Goal: Task Accomplishment & Management: Complete application form

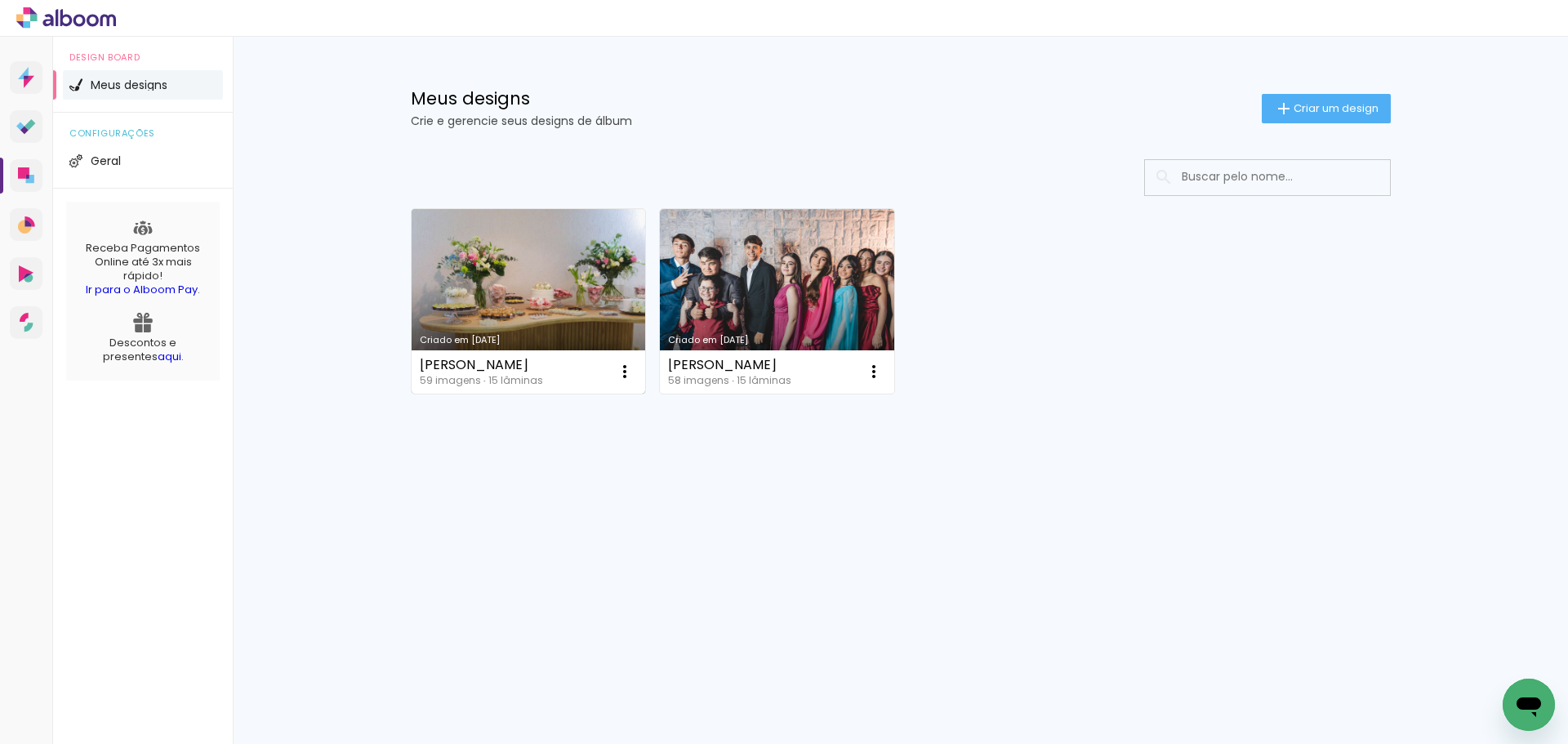
click at [493, 282] on link "Criado em [DATE]" at bounding box center [528, 301] width 234 height 185
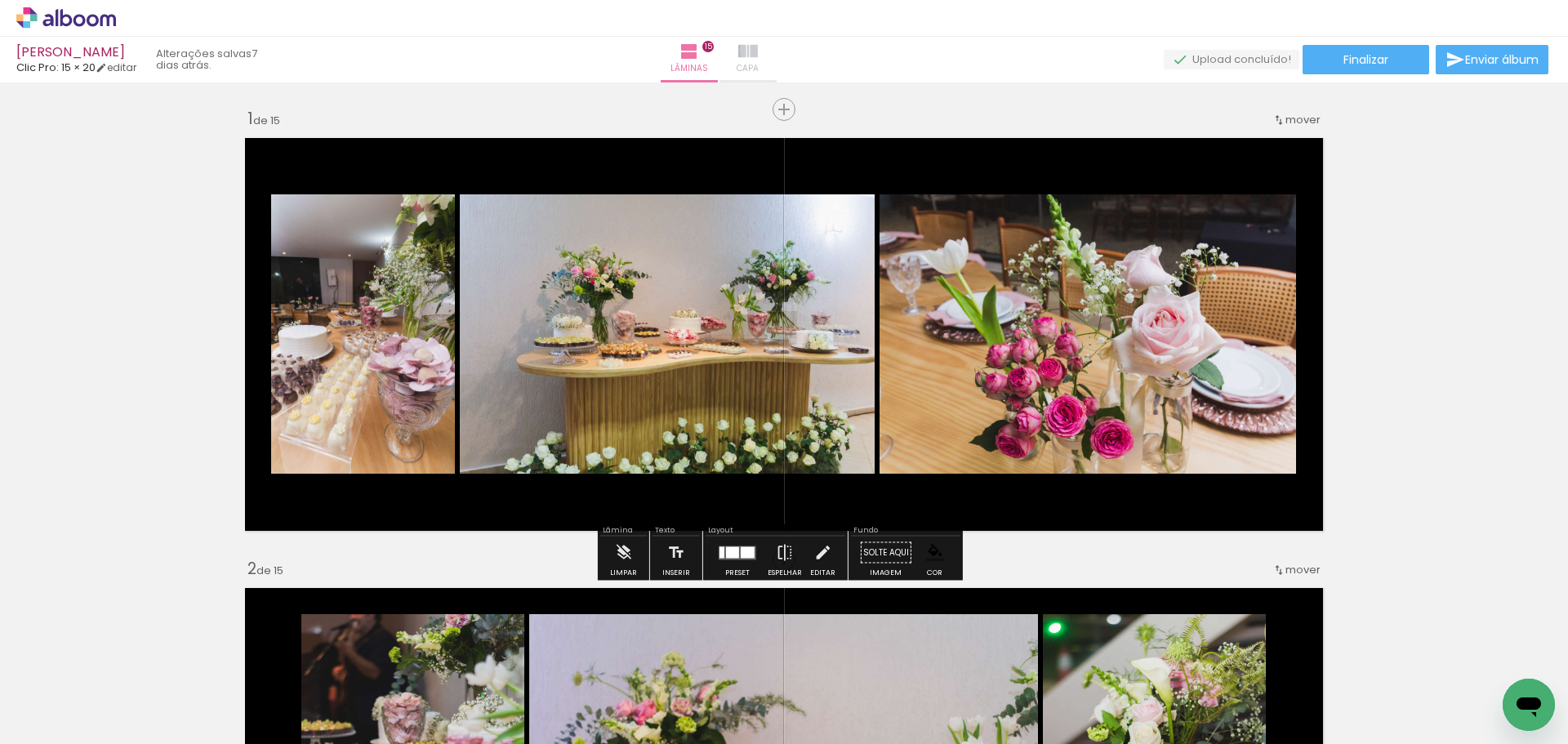
click at [758, 50] on iron-icon at bounding box center [748, 52] width 20 height 20
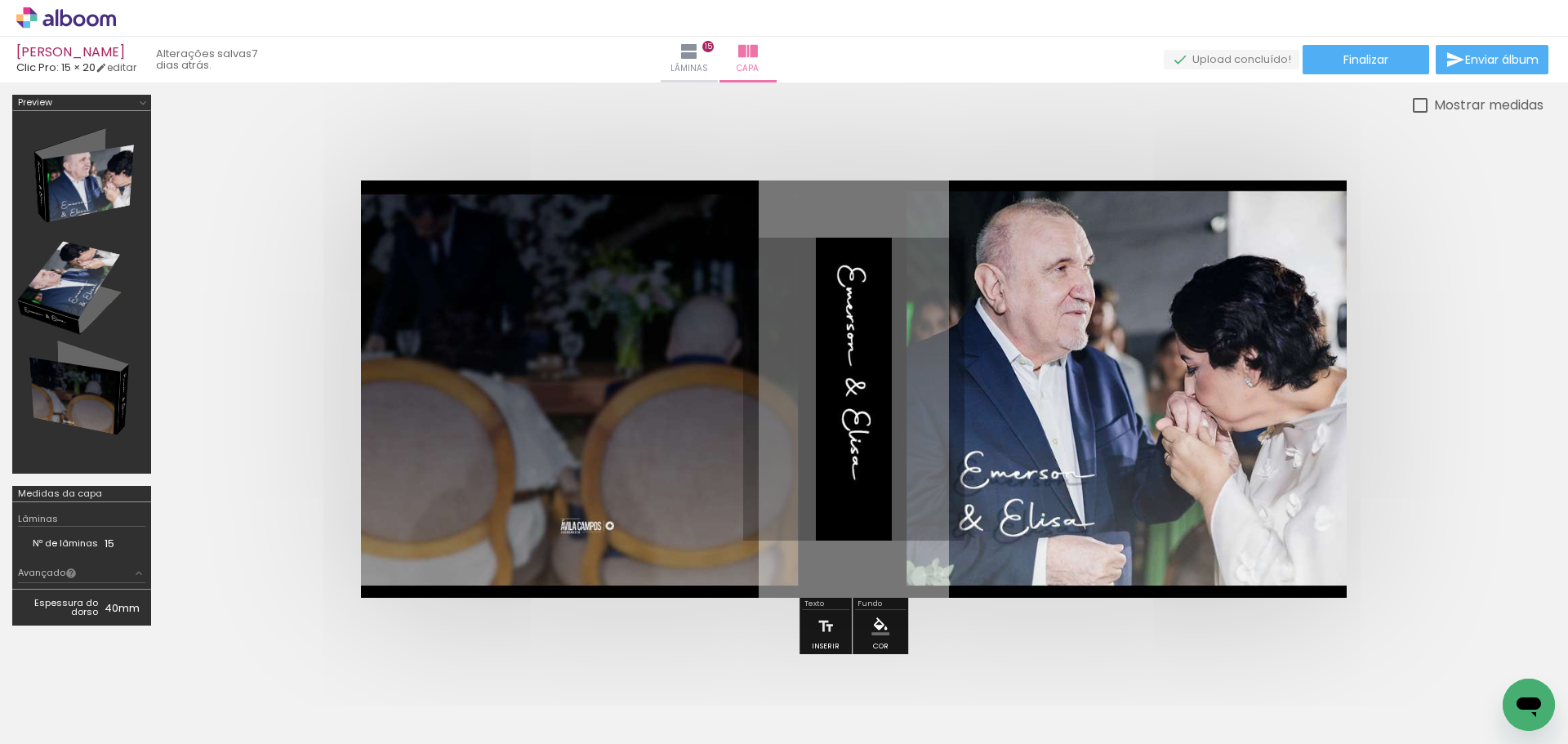
click at [0, 0] on div at bounding box center [0, 0] width 0 height 0
drag, startPoint x: 53, startPoint y: 186, endPoint x: 205, endPoint y: 151, distance: 156.0
click at [0, 0] on div at bounding box center [0, 0] width 0 height 0
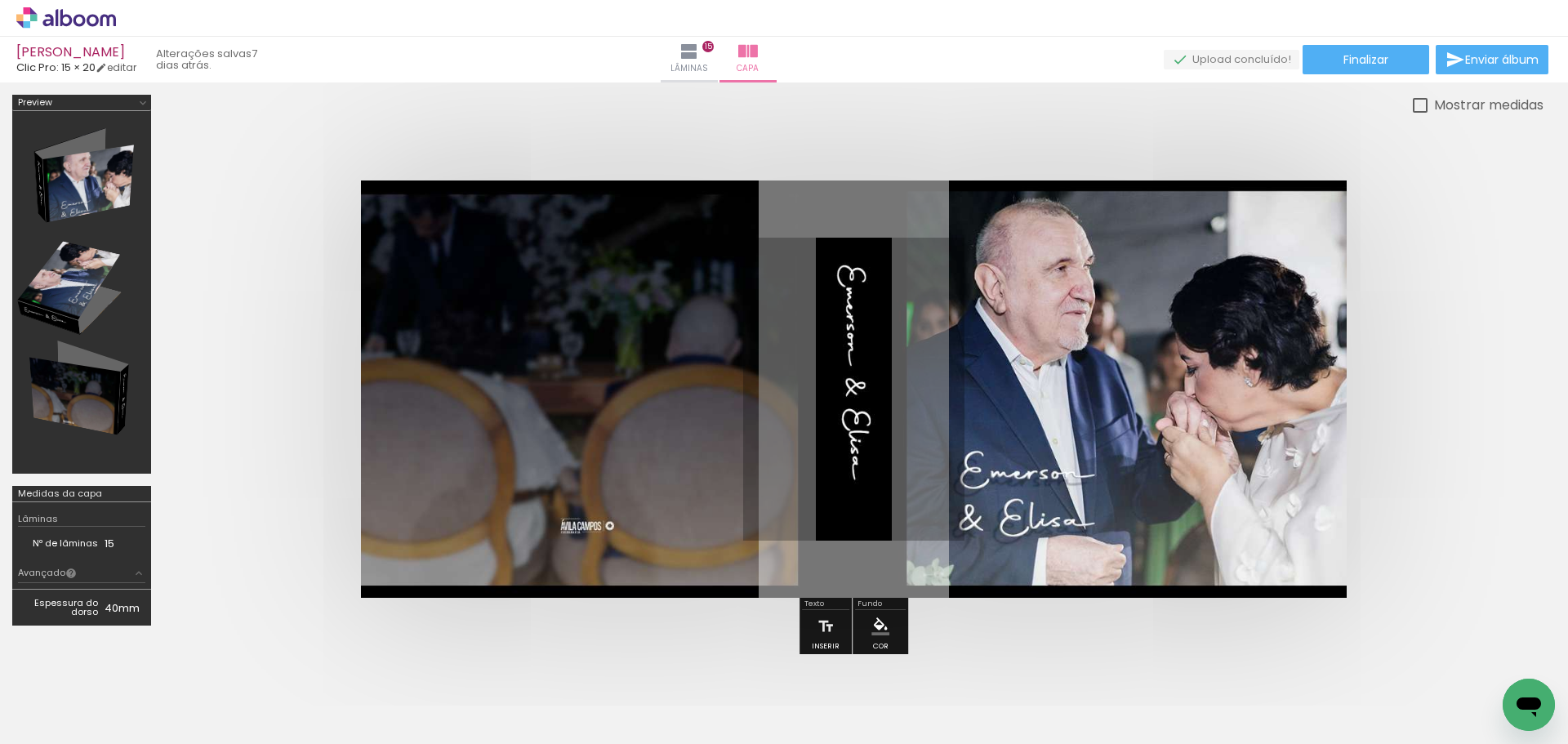
click at [0, 0] on div at bounding box center [0, 0] width 0 height 0
type paper-checkbox "on"
click at [0, 0] on div at bounding box center [0, 0] width 0 height 0
click at [1360, 51] on paper-button "Finalizar" at bounding box center [1366, 60] width 127 height 30
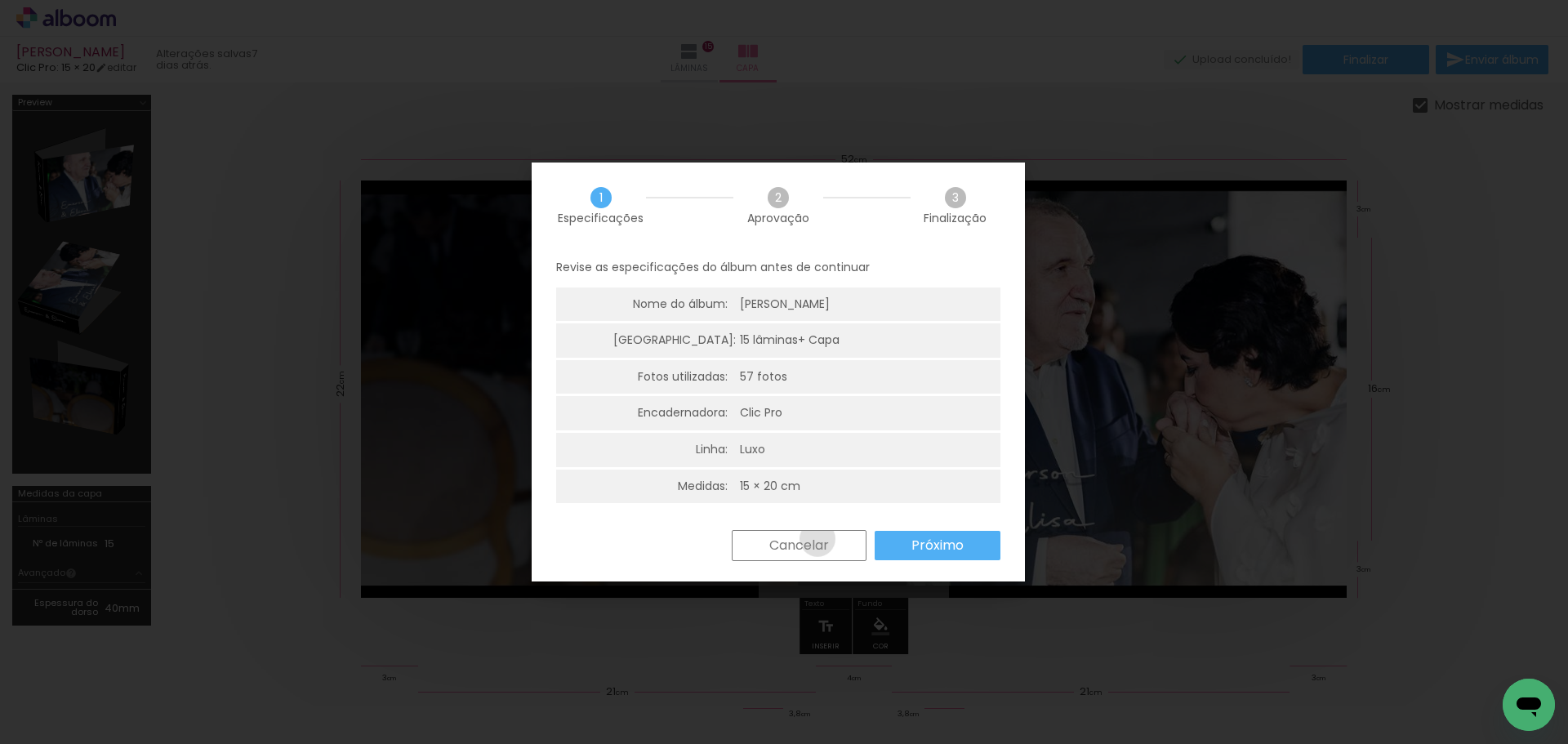
click at [0, 0] on slot "Cancelar" at bounding box center [0, 0] width 0 height 0
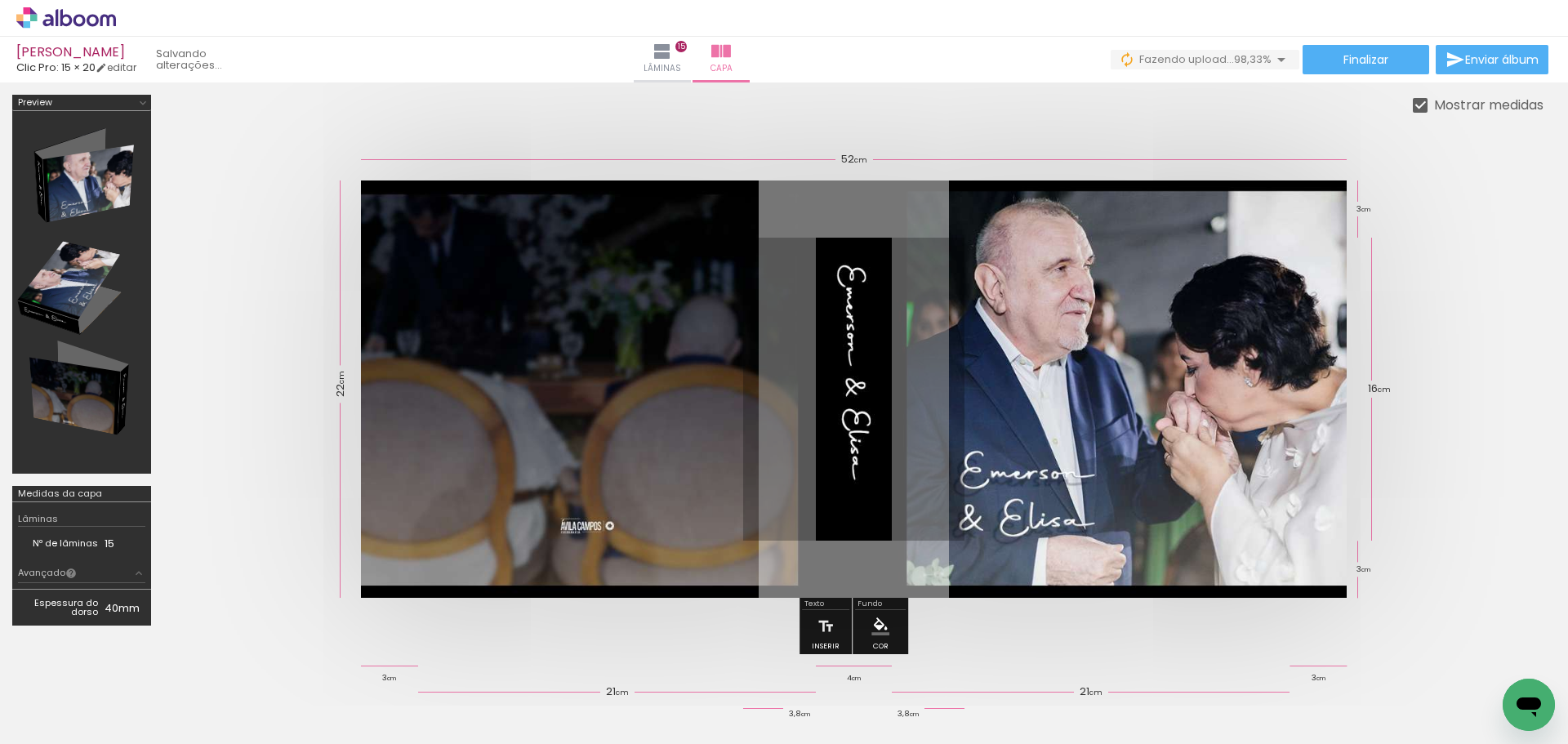
scroll to position [0, 4059]
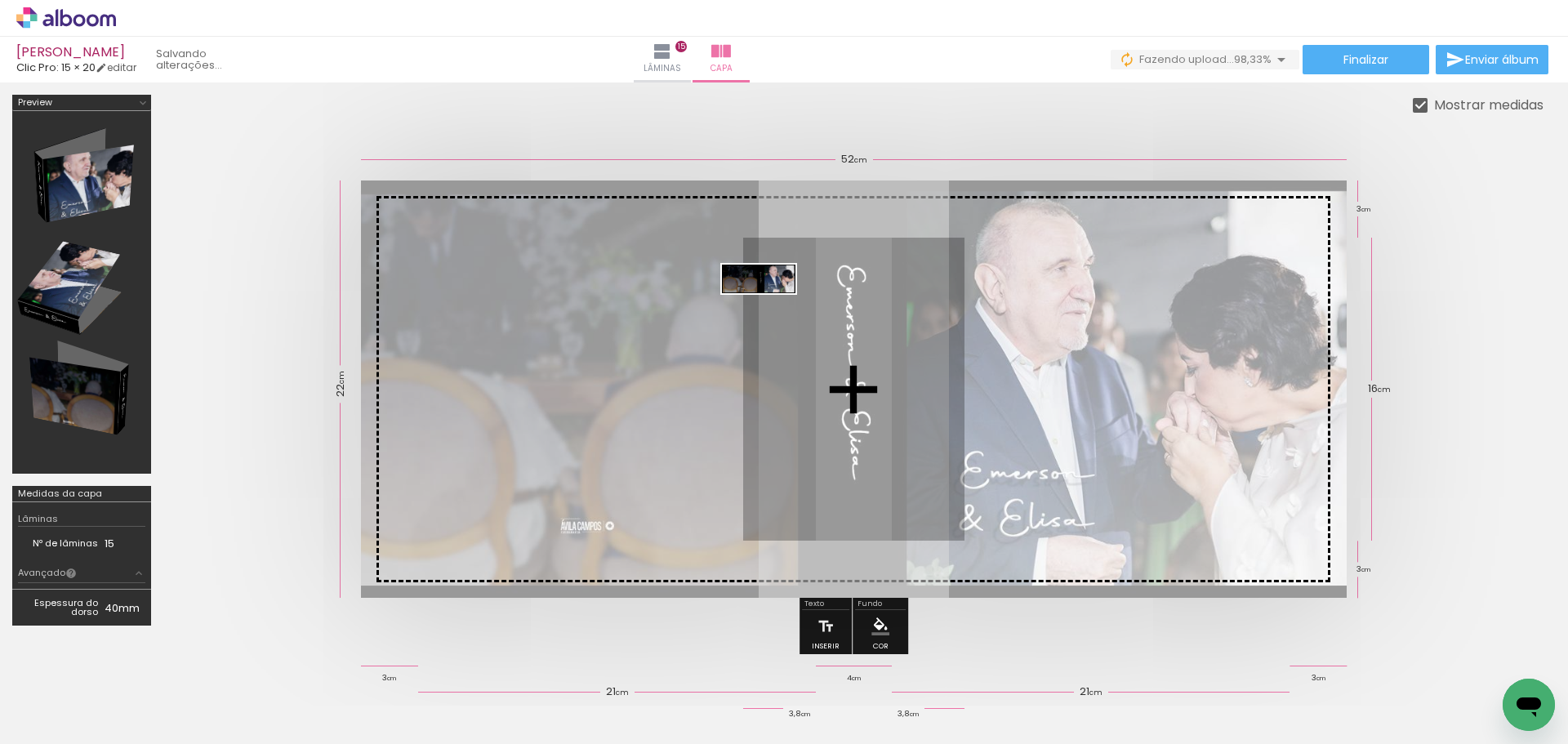
drag, startPoint x: 1496, startPoint y: 695, endPoint x: 771, endPoint y: 314, distance: 819.0
click at [771, 314] on quentale-workspace at bounding box center [784, 372] width 1568 height 744
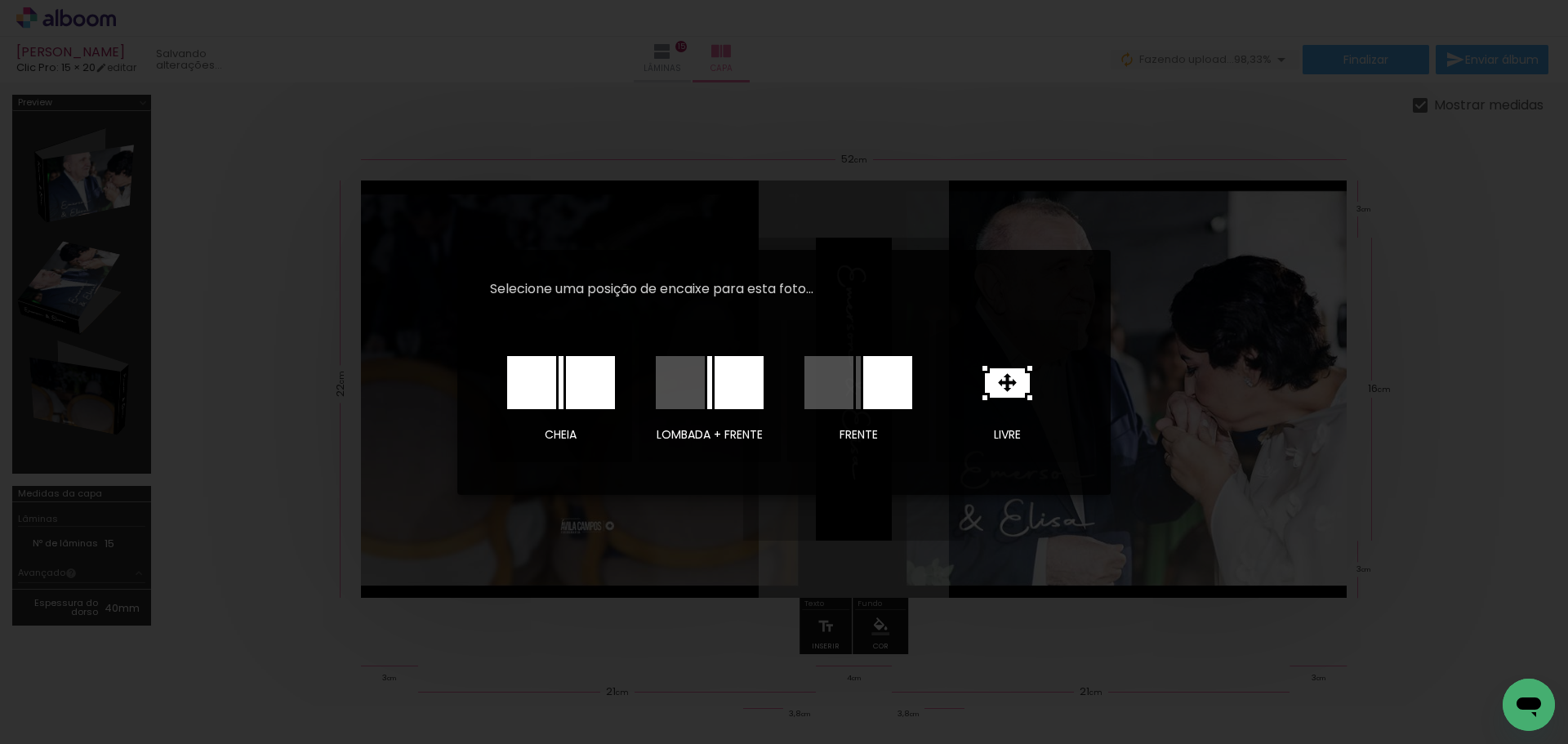
click at [559, 393] on div at bounding box center [561, 382] width 5 height 53
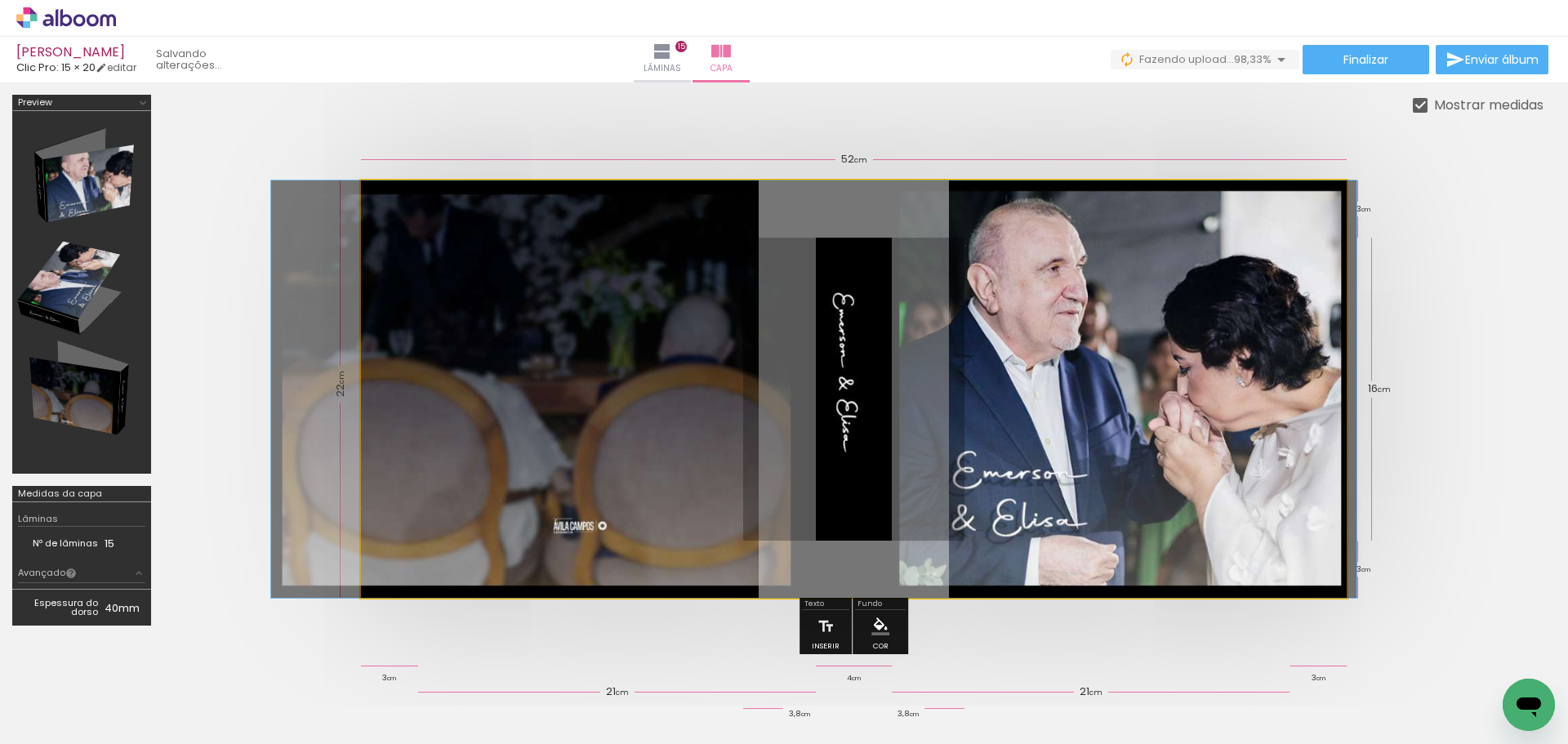
drag, startPoint x: 685, startPoint y: 367, endPoint x: 645, endPoint y: 385, distance: 43.9
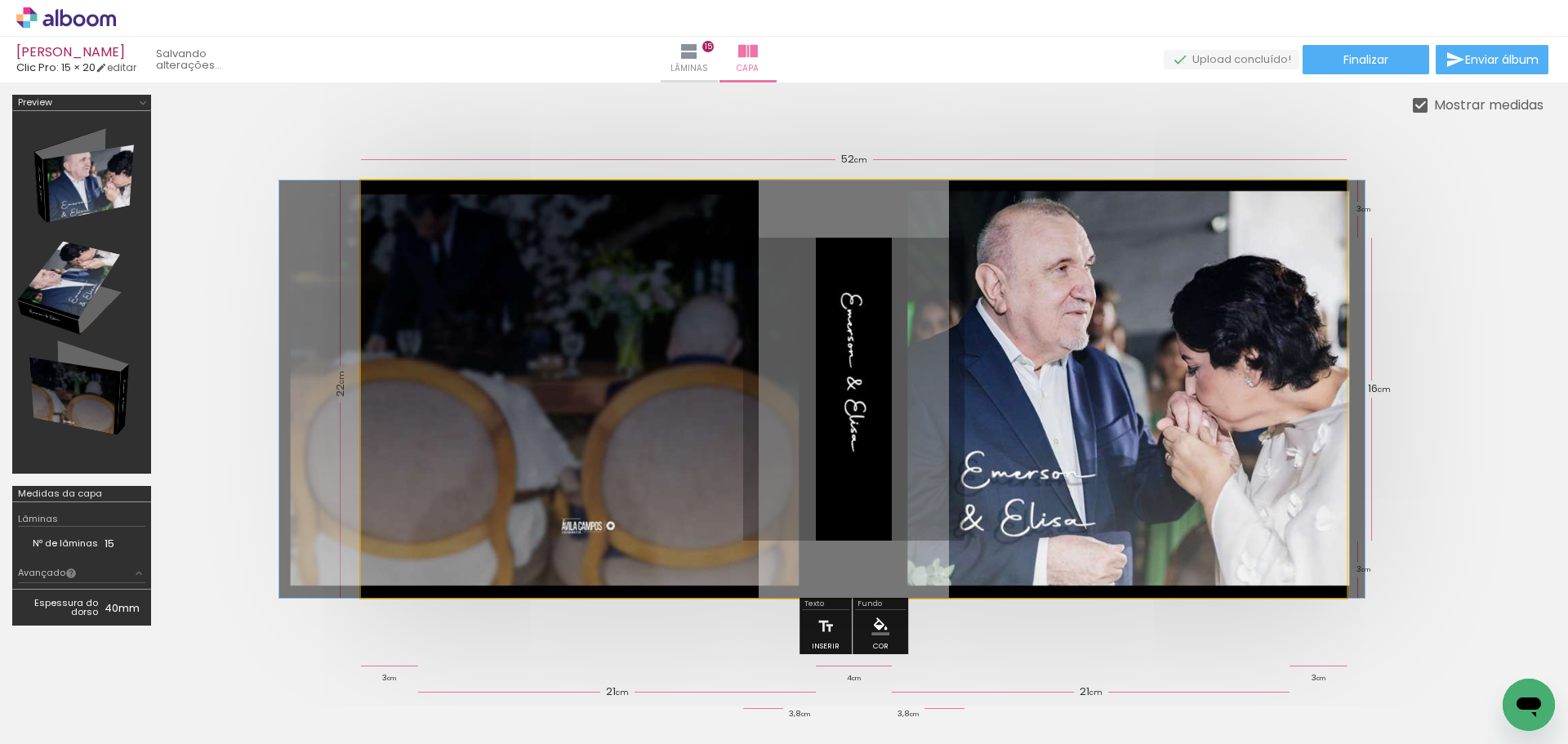
drag, startPoint x: 644, startPoint y: 384, endPoint x: 655, endPoint y: 344, distance: 41.5
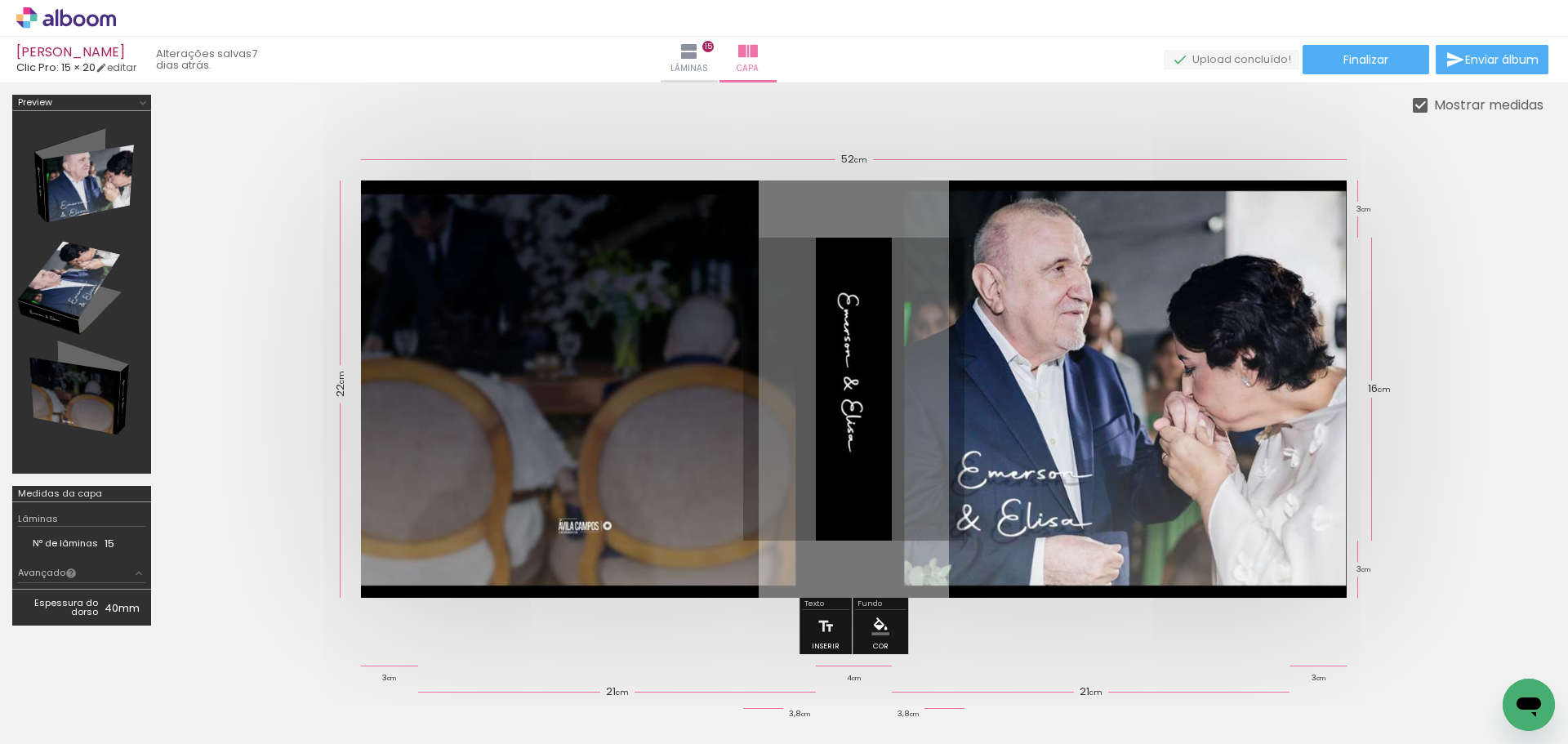
click at [1407, 460] on quentale-cover at bounding box center [853, 390] width 1249 height 418
click at [1364, 62] on span "Finalizar" at bounding box center [1366, 60] width 45 height 12
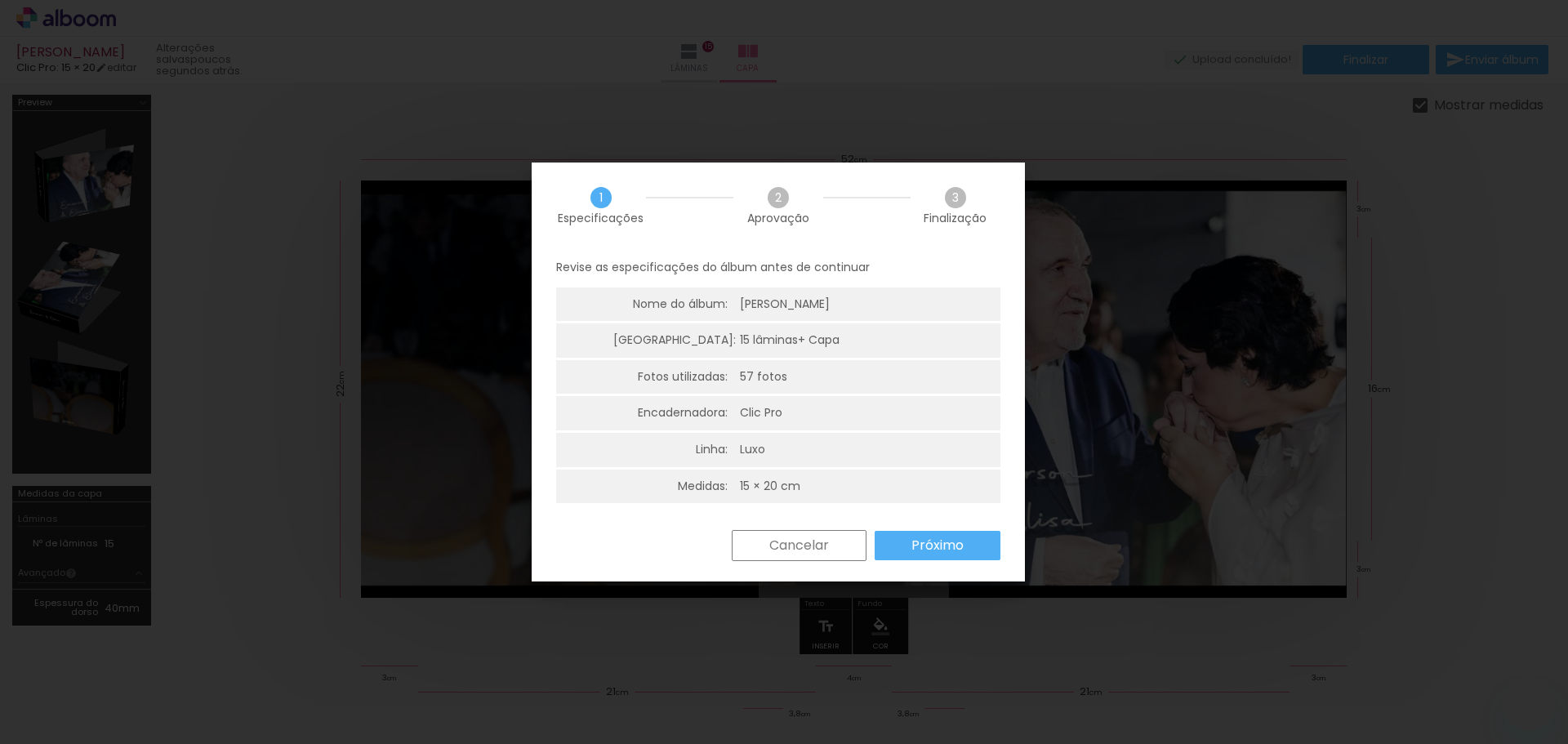
click at [785, 208] on div "2 Aprovação" at bounding box center [777, 206] width 90 height 37
click at [0, 0] on slot "Próximo" at bounding box center [0, 0] width 0 height 0
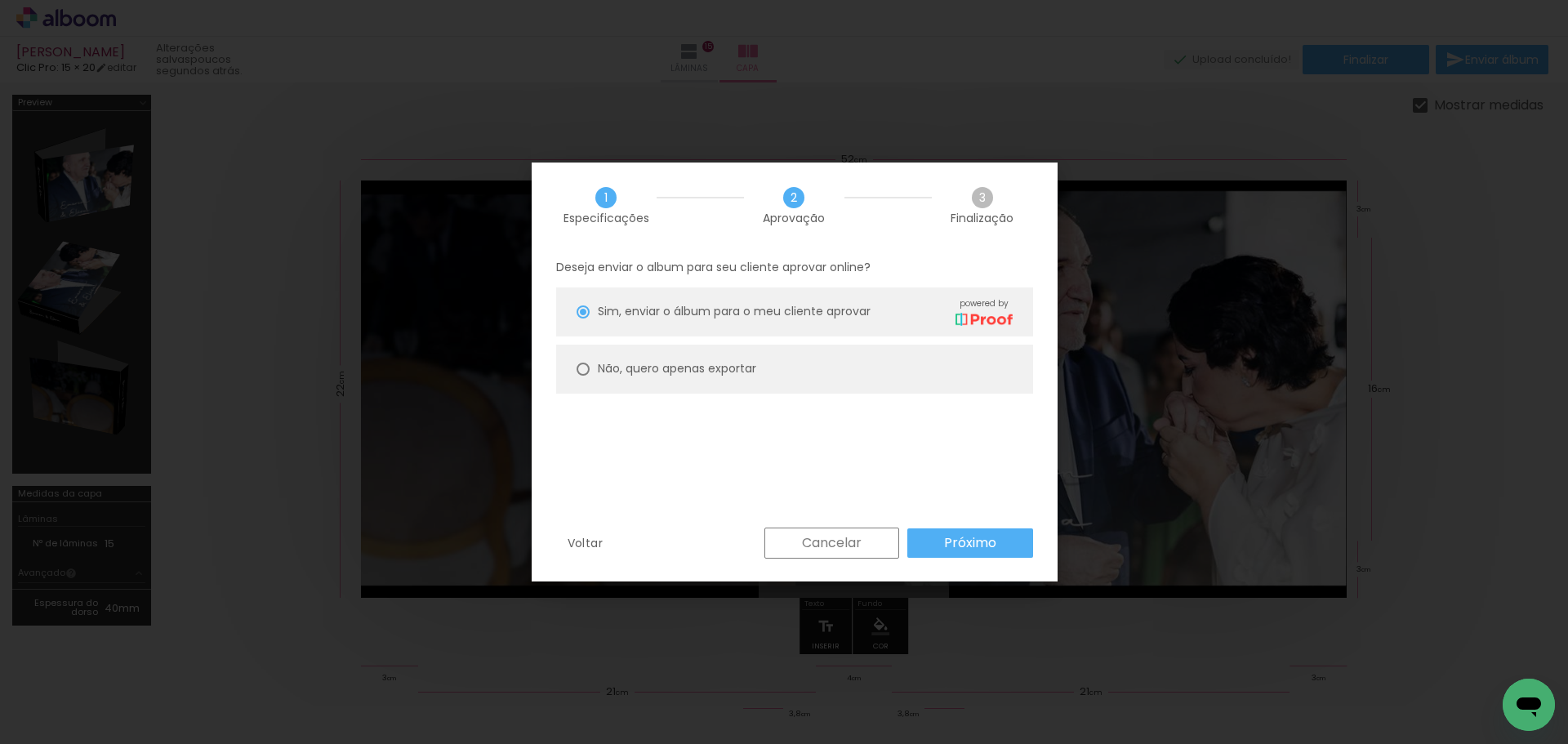
scroll to position [0, 4059]
click at [579, 366] on div at bounding box center [583, 369] width 13 height 13
type paper-radio-button "on"
click at [982, 196] on span "3" at bounding box center [983, 198] width 21 height 21
click at [618, 314] on span "Sim, enviar o álbum para o meu cliente aprovar" at bounding box center [734, 312] width 273 height 17
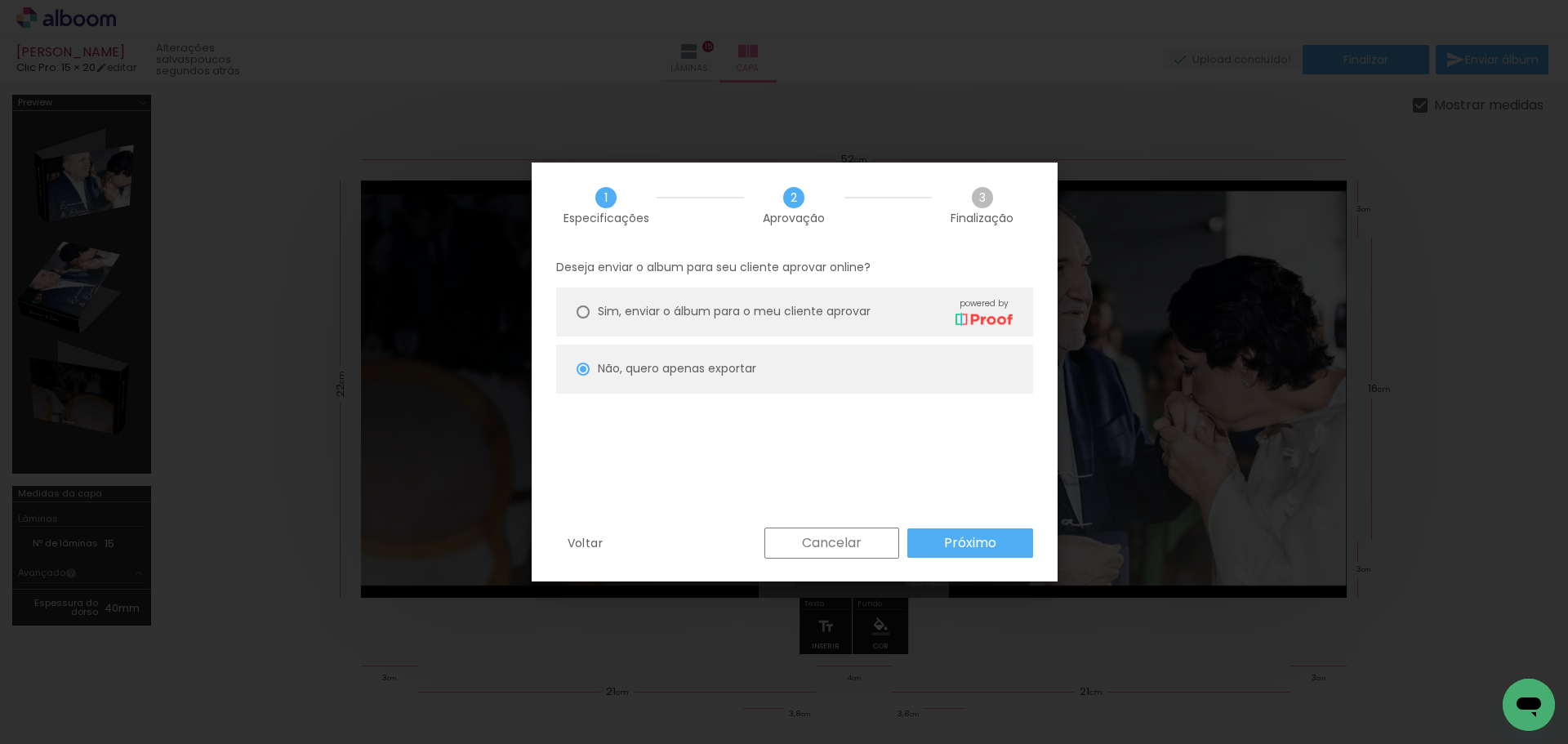
type paper-radio-button "on"
click at [0, 0] on slot "Próximo" at bounding box center [0, 0] width 0 height 0
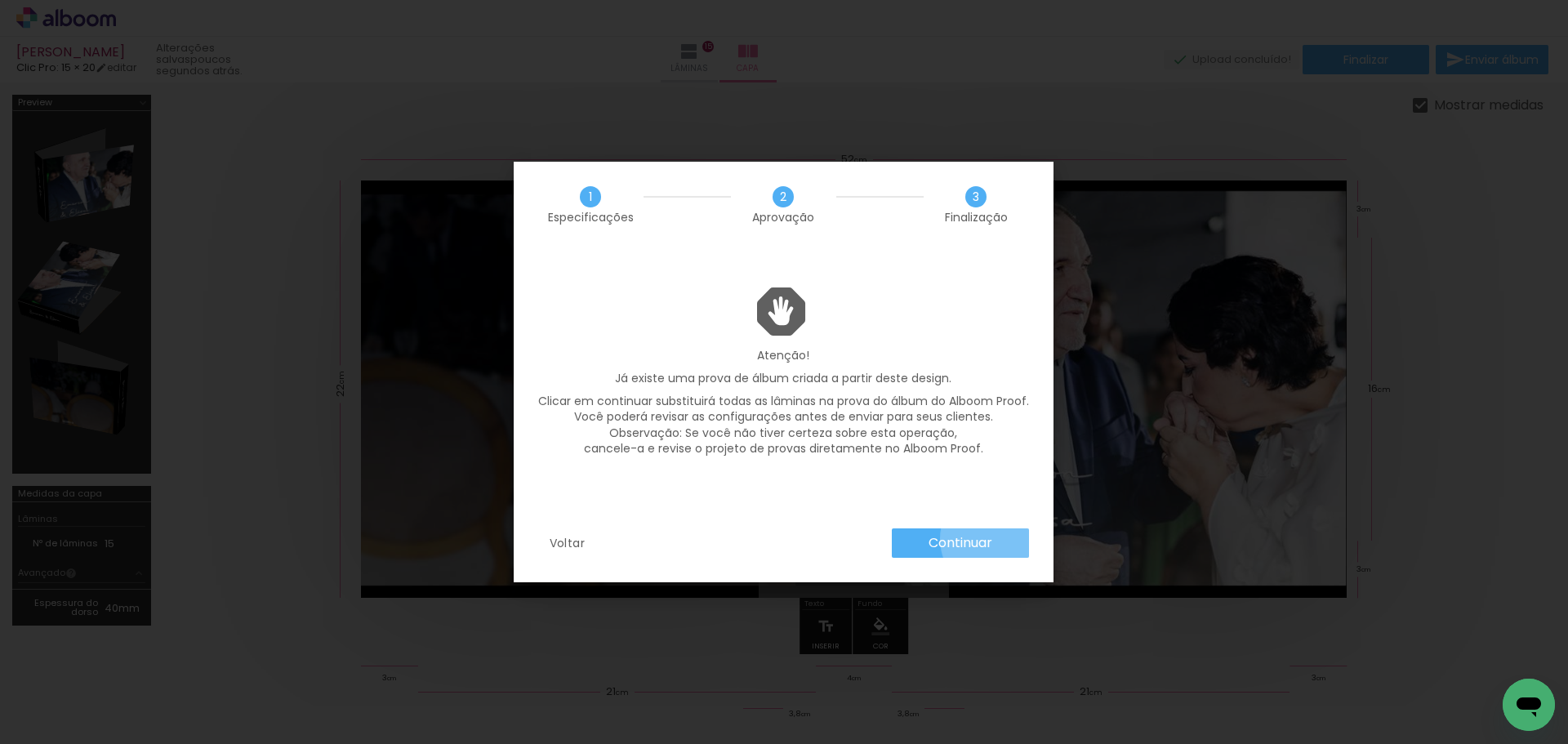
click at [997, 539] on paper-button "Continuar" at bounding box center [960, 543] width 137 height 30
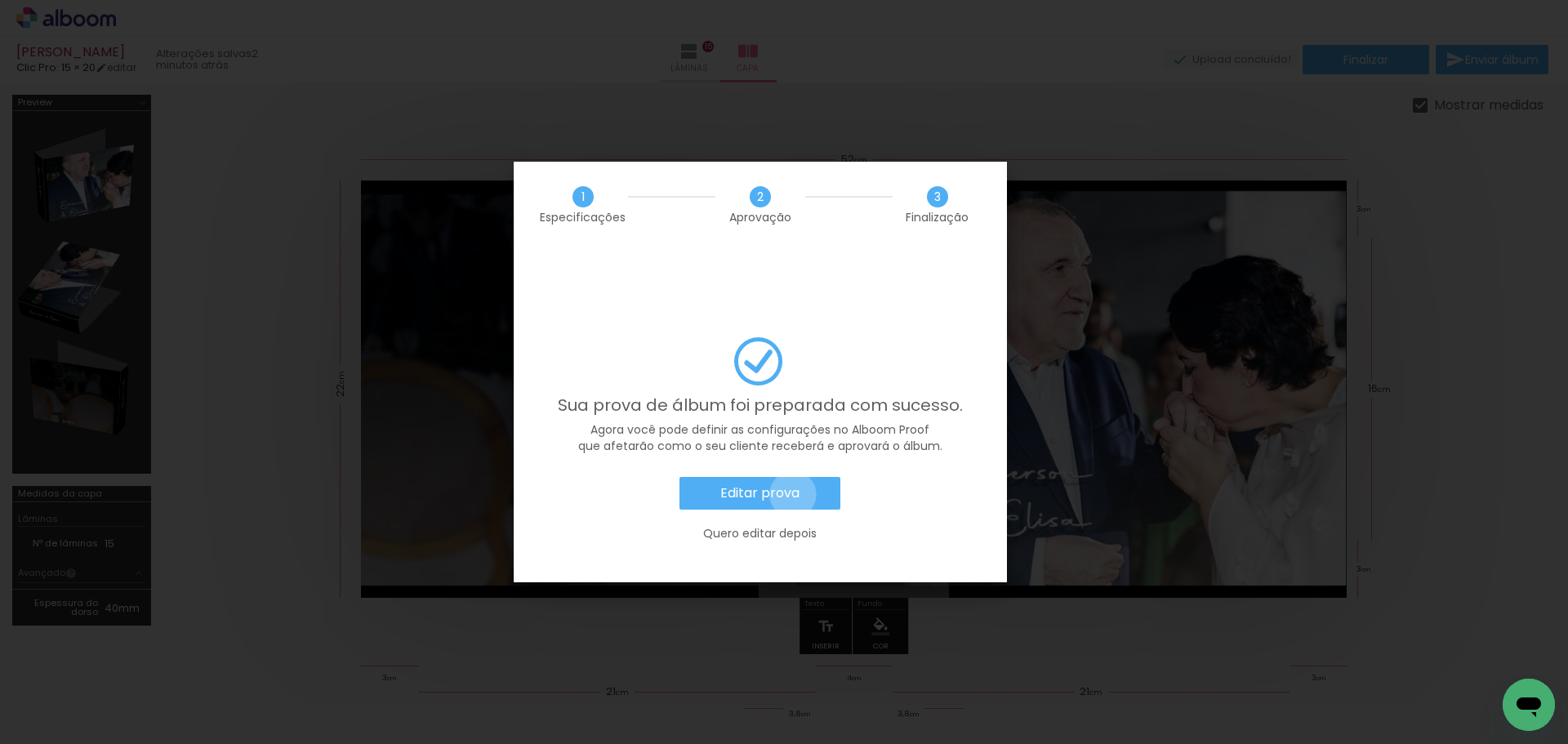
click at [0, 0] on slot "Editar prova" at bounding box center [0, 0] width 0 height 0
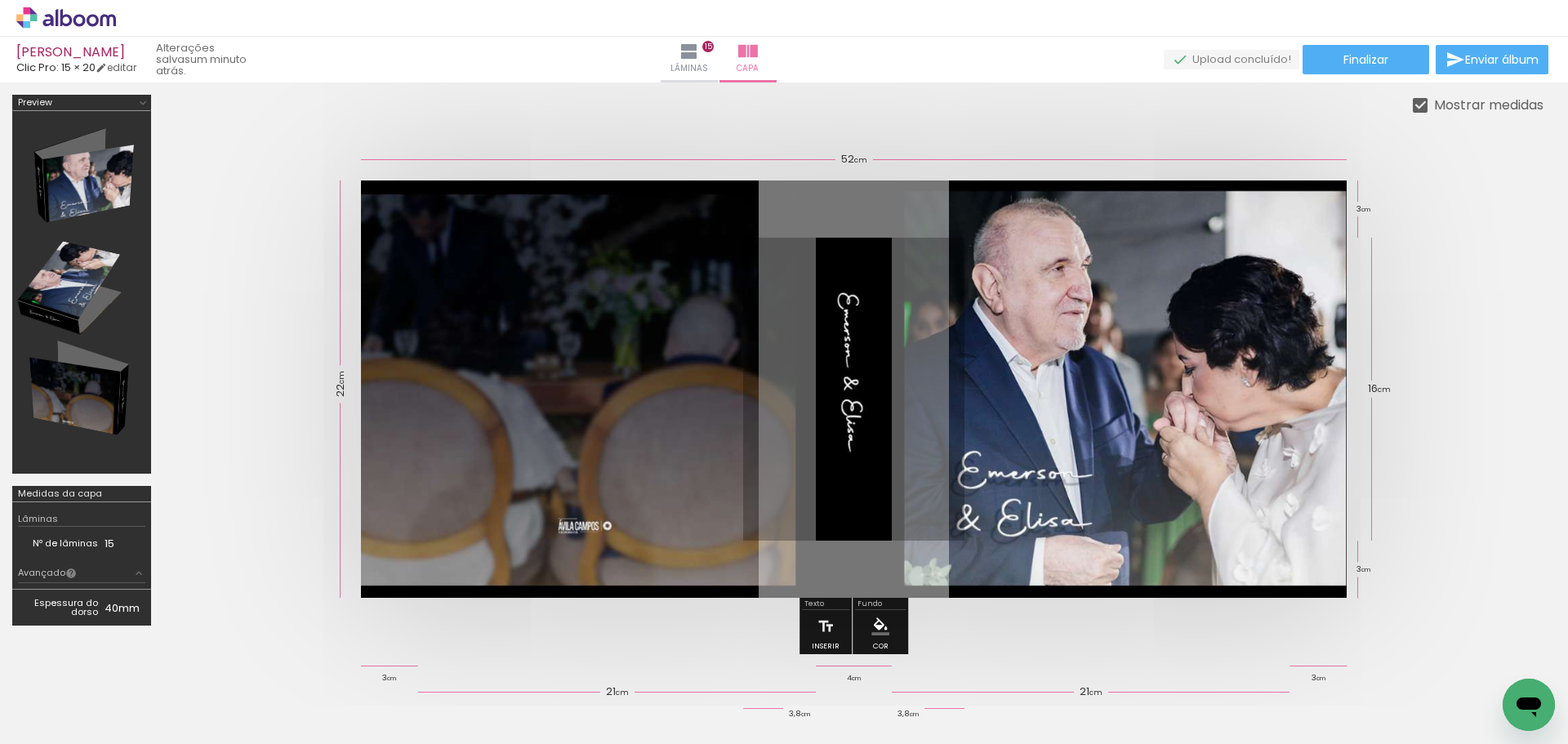
scroll to position [0, 4059]
click at [1495, 62] on span "Enviar álbum" at bounding box center [1501, 60] width 73 height 12
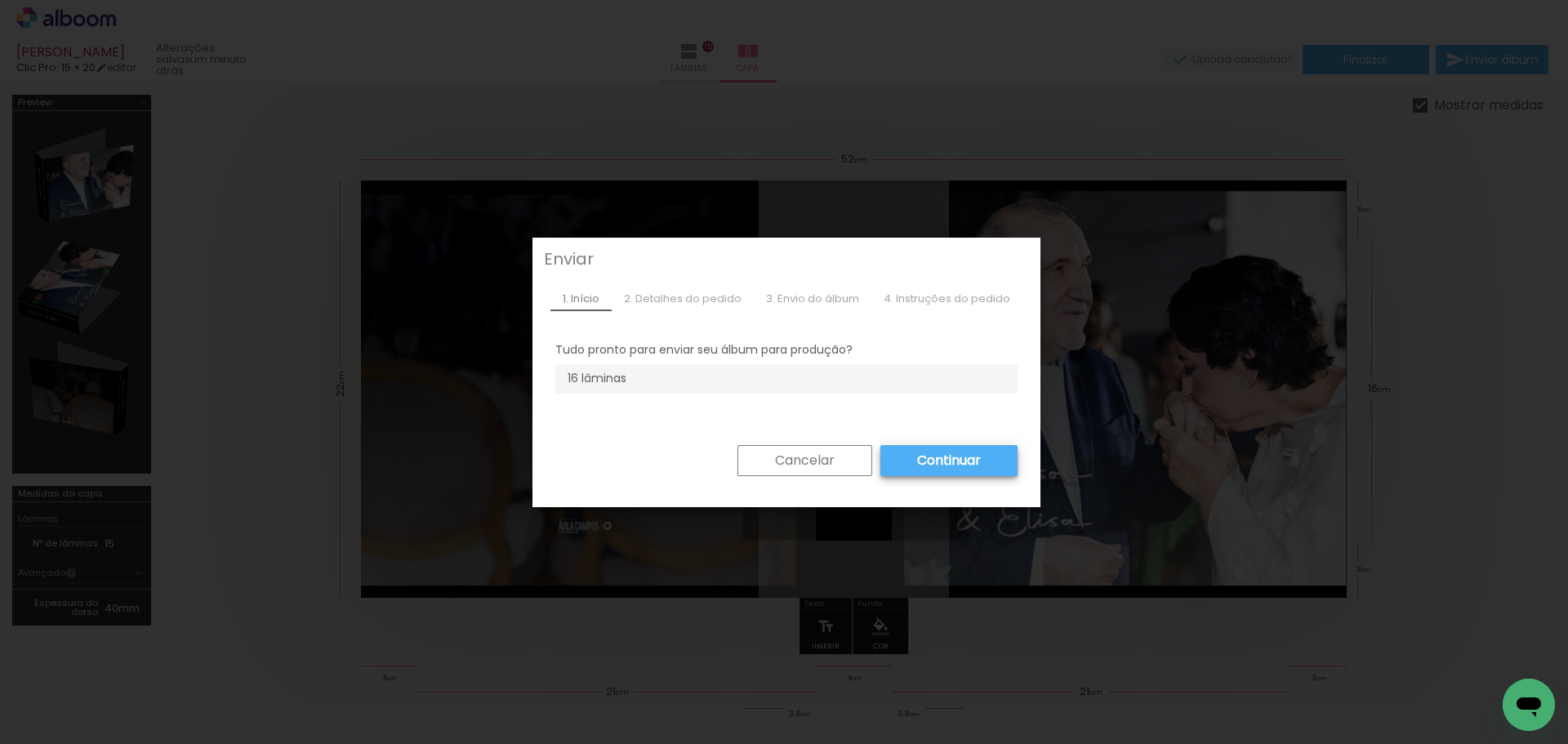
click at [674, 394] on li "16 lâminas" at bounding box center [786, 379] width 462 height 30
click at [0, 0] on slot "Continuar" at bounding box center [0, 0] width 0 height 0
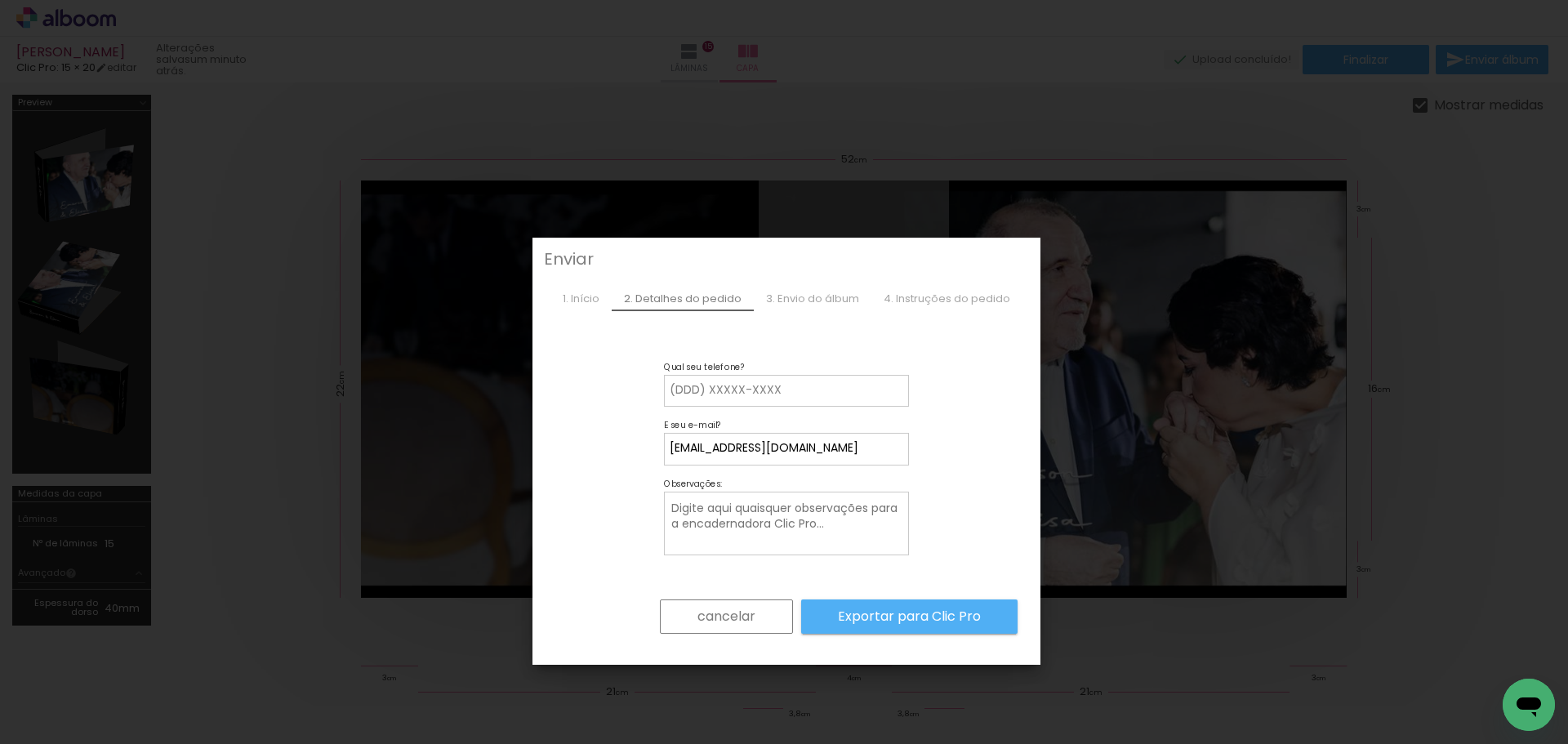
click at [722, 392] on input at bounding box center [786, 390] width 233 height 16
type input "034999909907"
type paper-input "034999909907"
click at [768, 520] on textarea at bounding box center [788, 524] width 237 height 52
type textarea "A"
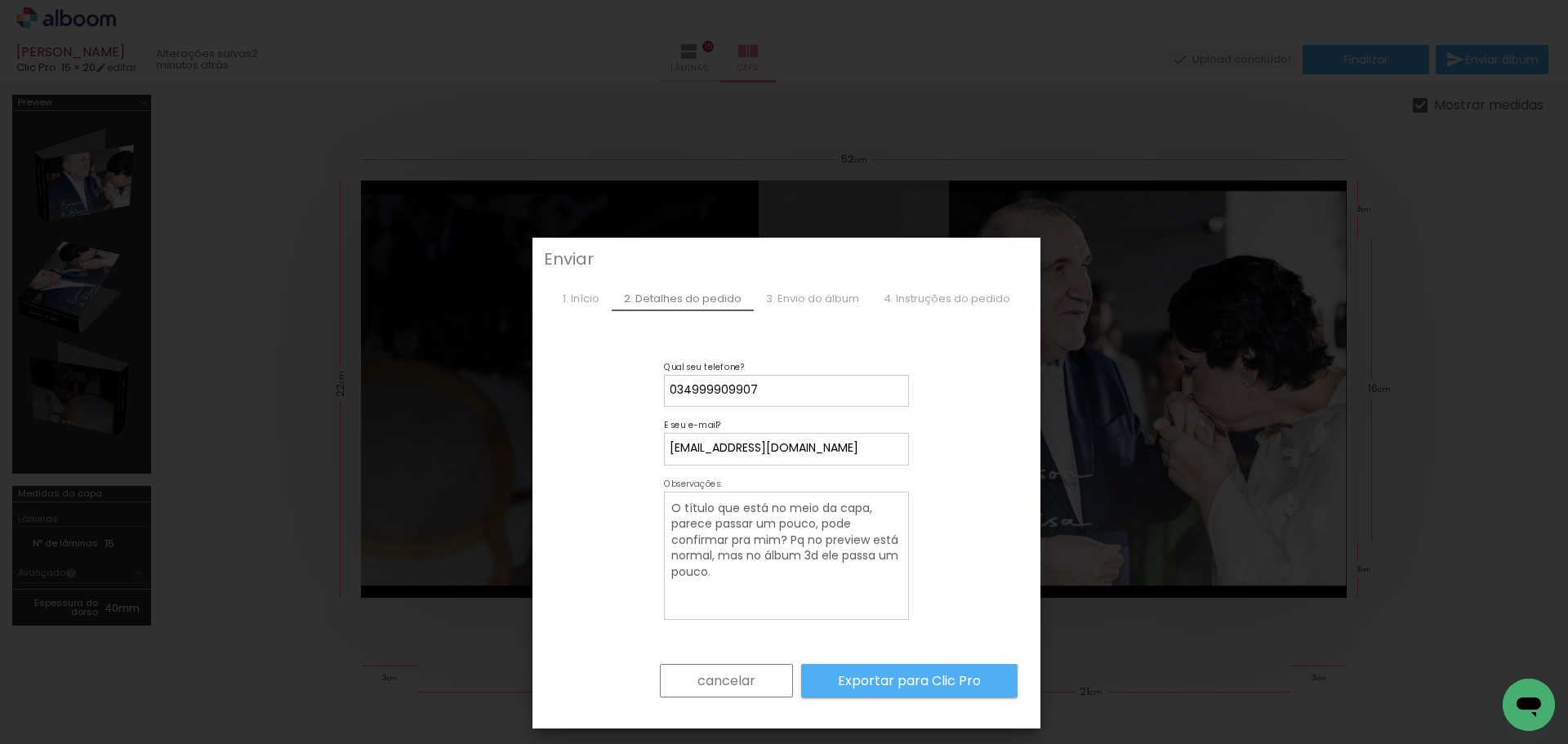
type textarea "O título que está no meio da capa, parece passar um pouco, pode confirmar pra m…"
click at [0, 0] on slot "Exportar para Clic Pro" at bounding box center [0, 0] width 0 height 0
